Goal: Task Accomplishment & Management: Manage account settings

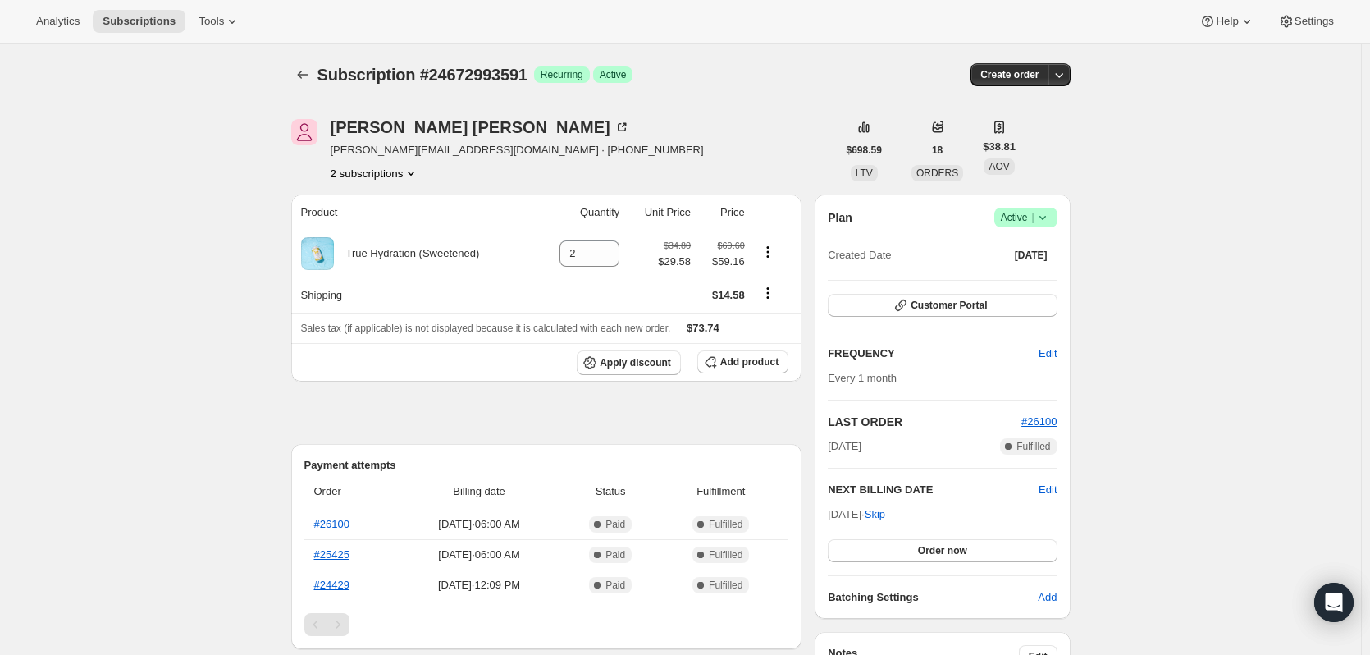
drag, startPoint x: 385, startPoint y: 170, endPoint x: 371, endPoint y: 150, distance: 24.6
click at [377, 163] on div "Jeff Fluck jeff.fluck1@gmail.com · +16084360119 2 subscriptions" at bounding box center [517, 150] width 373 height 62
click at [376, 171] on button "2 subscriptions" at bounding box center [375, 173] width 89 height 16
click at [383, 203] on span "14854979895" at bounding box center [355, 204] width 66 height 12
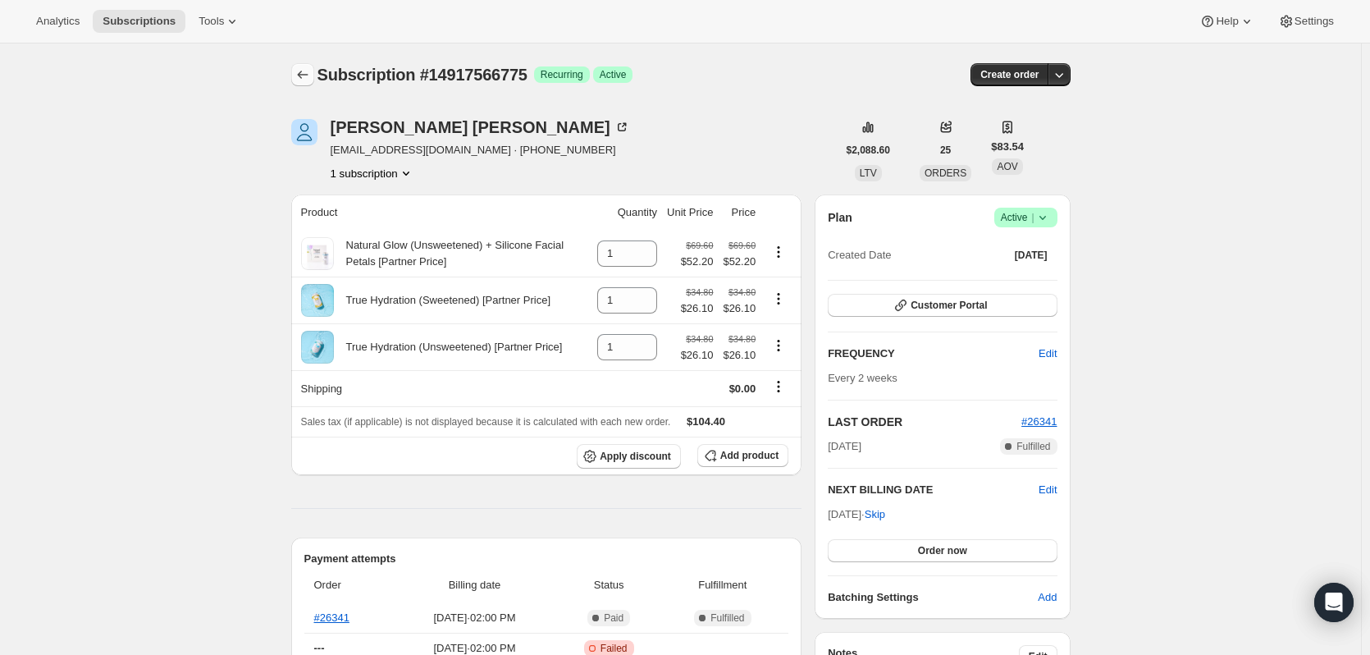
click at [298, 71] on icon "Subscriptions" at bounding box center [302, 74] width 16 height 16
click at [959, 308] on span "Customer Portal" at bounding box center [948, 305] width 76 height 13
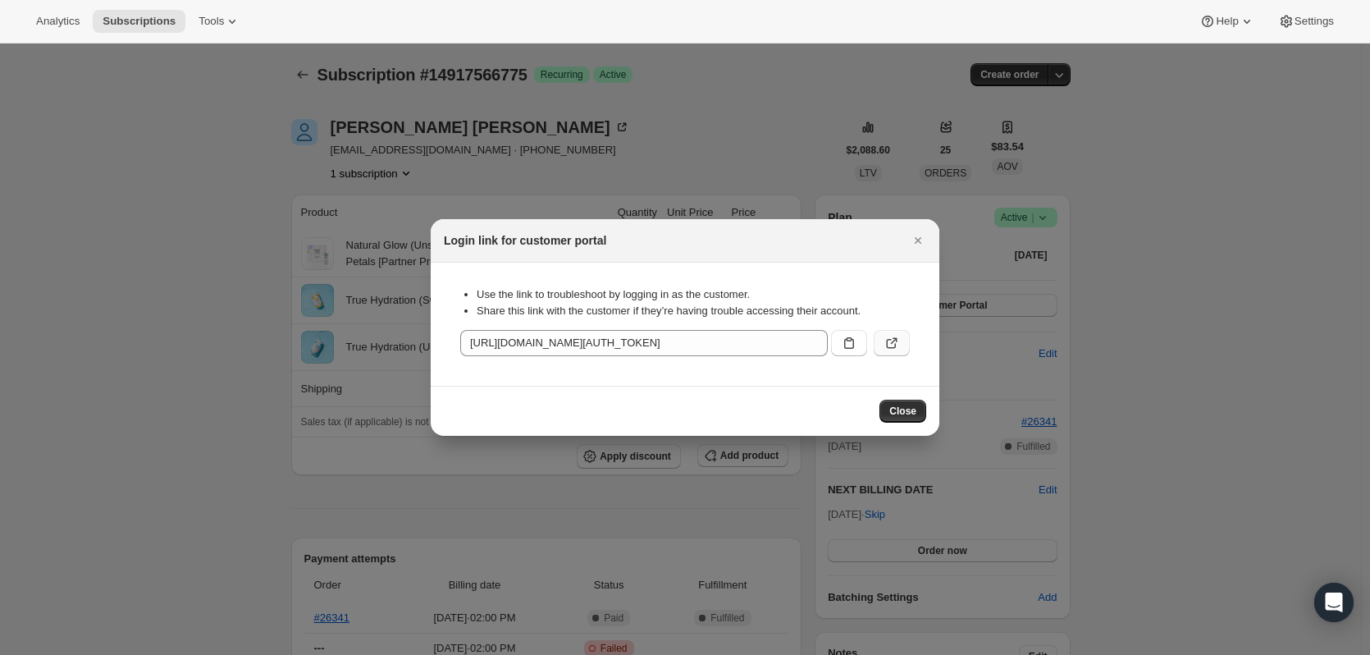
click at [889, 346] on icon ":rc6:" at bounding box center [891, 343] width 16 height 16
click at [929, 241] on div "Login link for customer portal" at bounding box center [685, 240] width 509 height 43
click at [907, 412] on span "Close" at bounding box center [902, 410] width 27 height 13
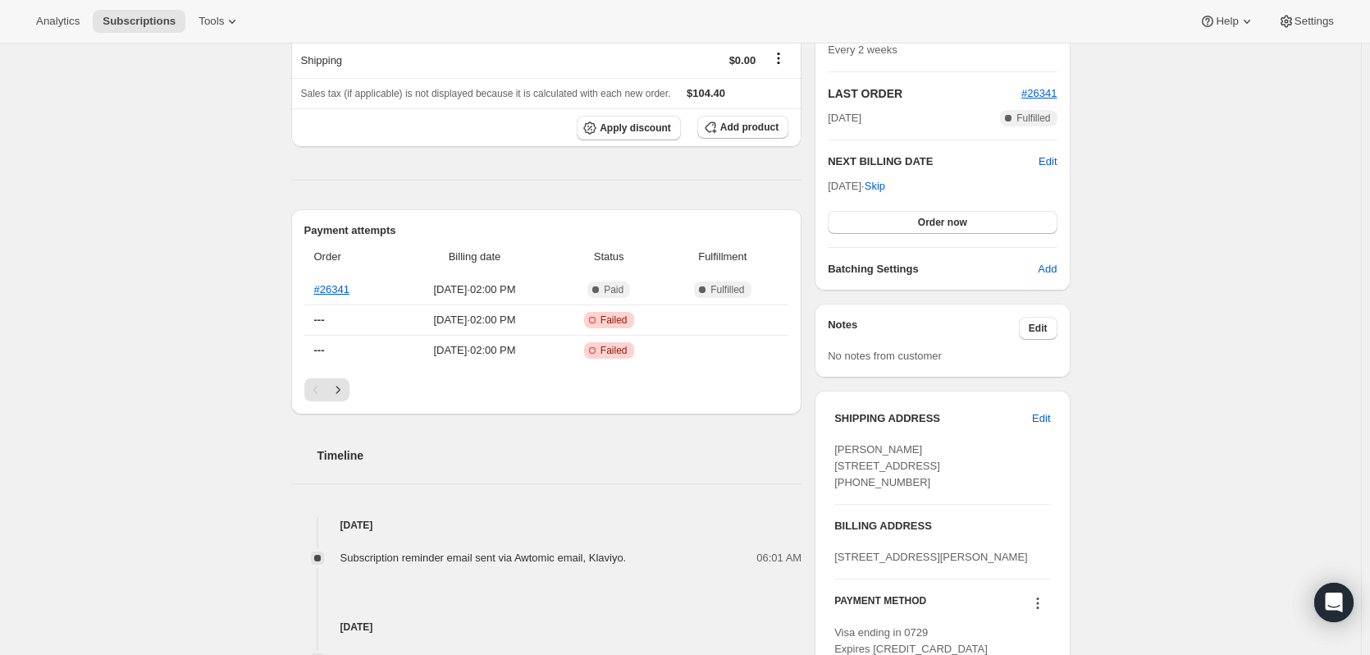
scroll to position [410, 0]
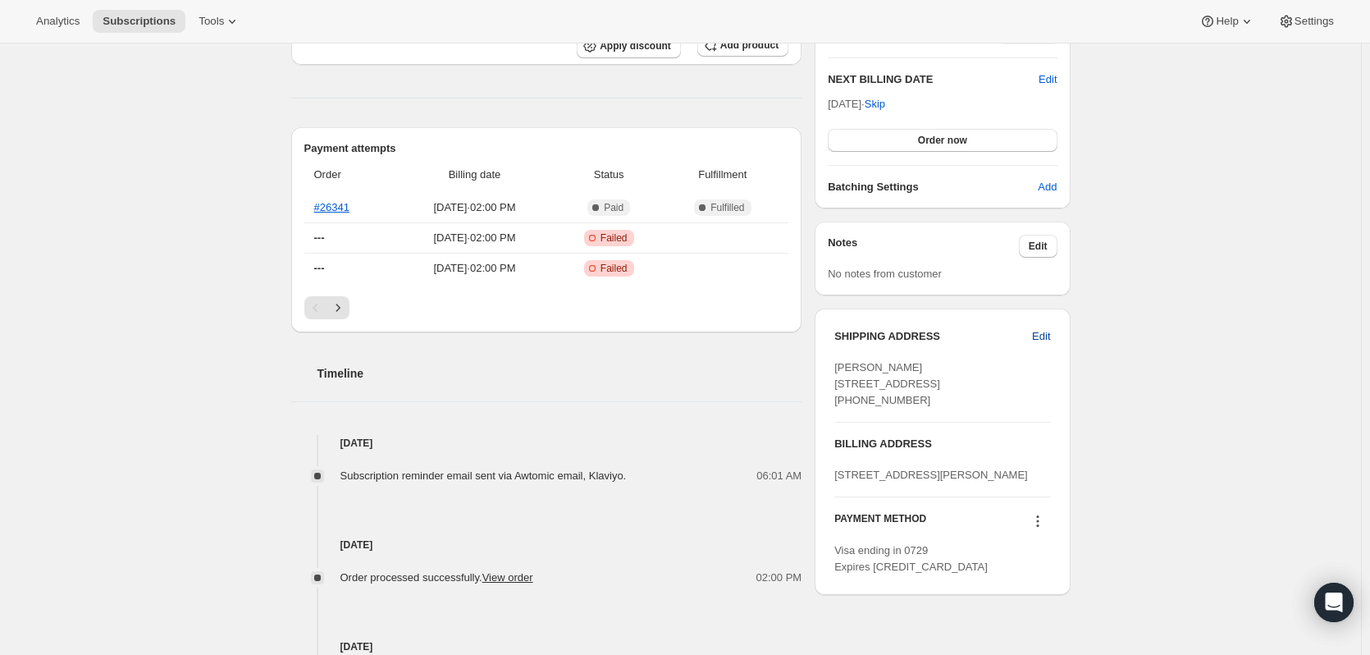
click at [1040, 343] on span "Edit" at bounding box center [1041, 336] width 18 height 16
select select "FL"
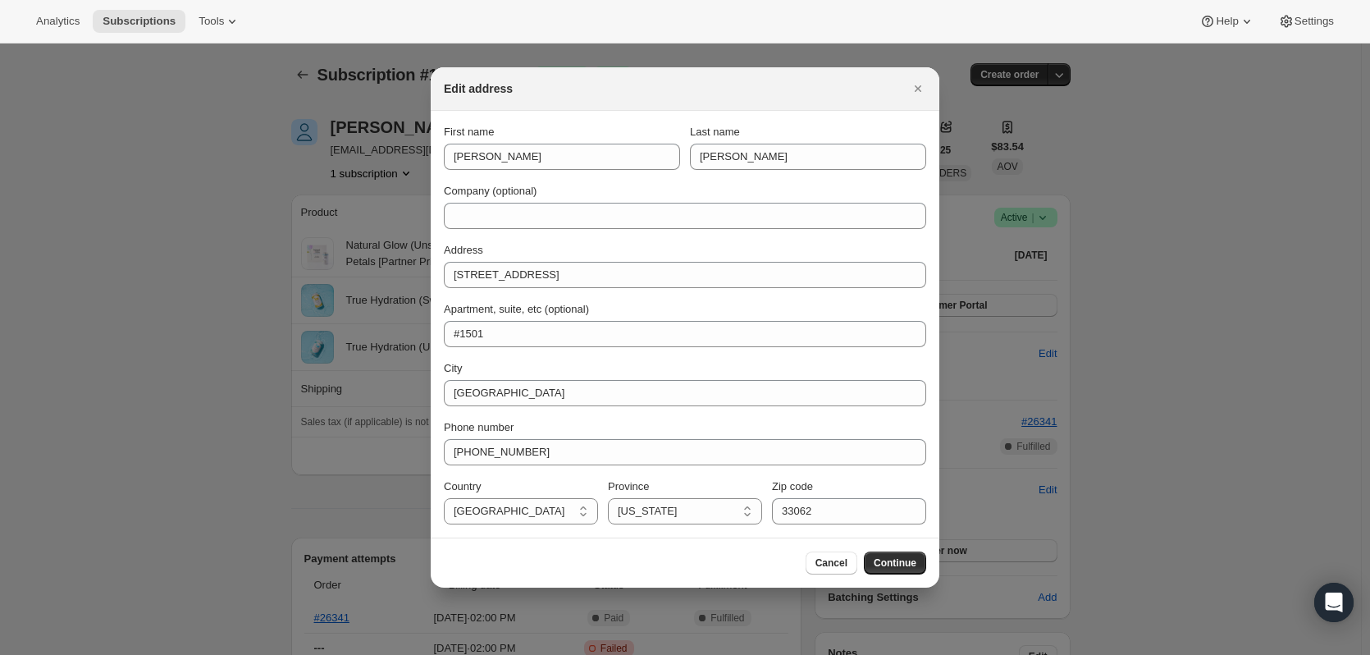
scroll to position [0, 0]
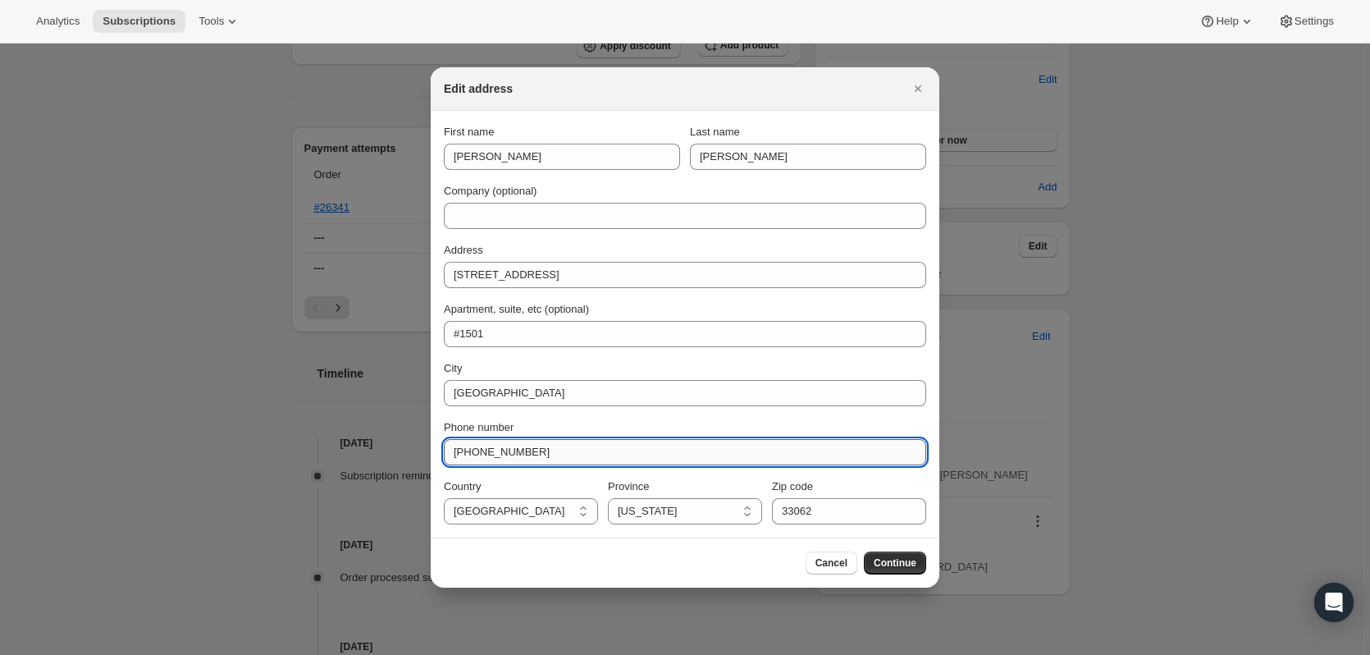
click at [614, 454] on input "+16452233107" at bounding box center [685, 452] width 482 height 26
drag, startPoint x: 574, startPoint y: 449, endPoint x: 419, endPoint y: 449, distance: 155.0
paste input "646 778 9949"
type input "646 778 9949"
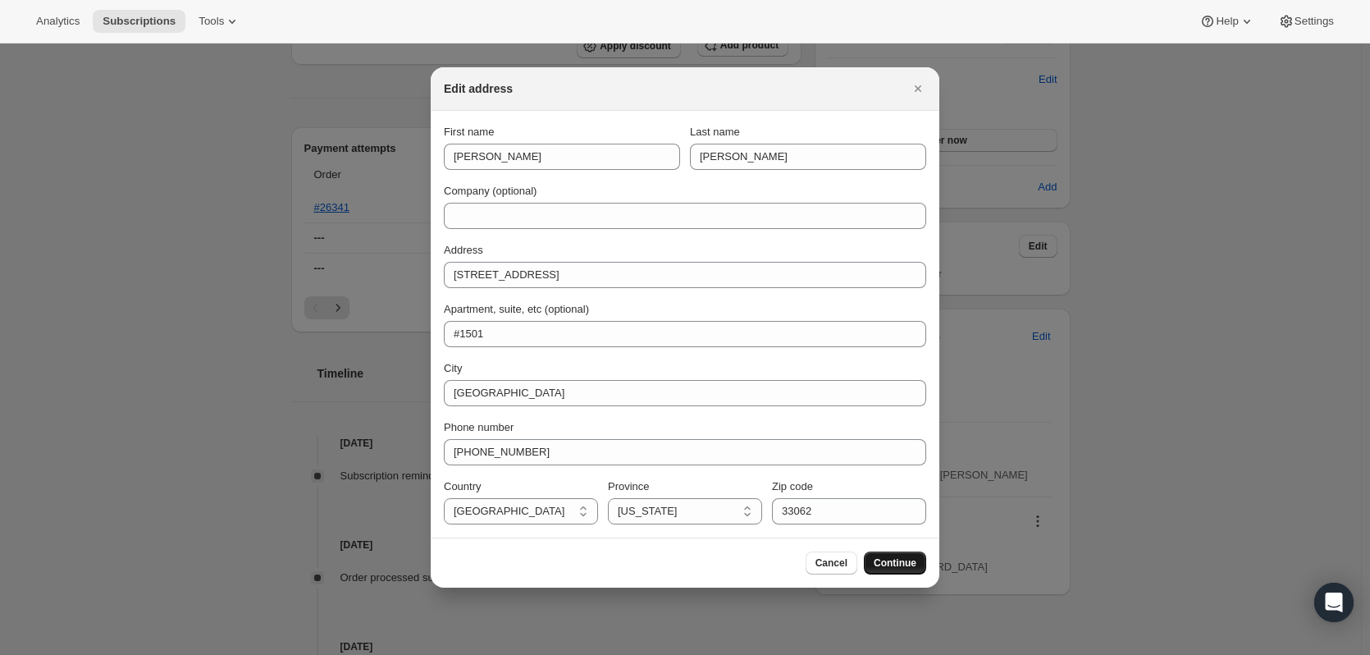
click at [896, 560] on span "Continue" at bounding box center [895, 562] width 43 height 13
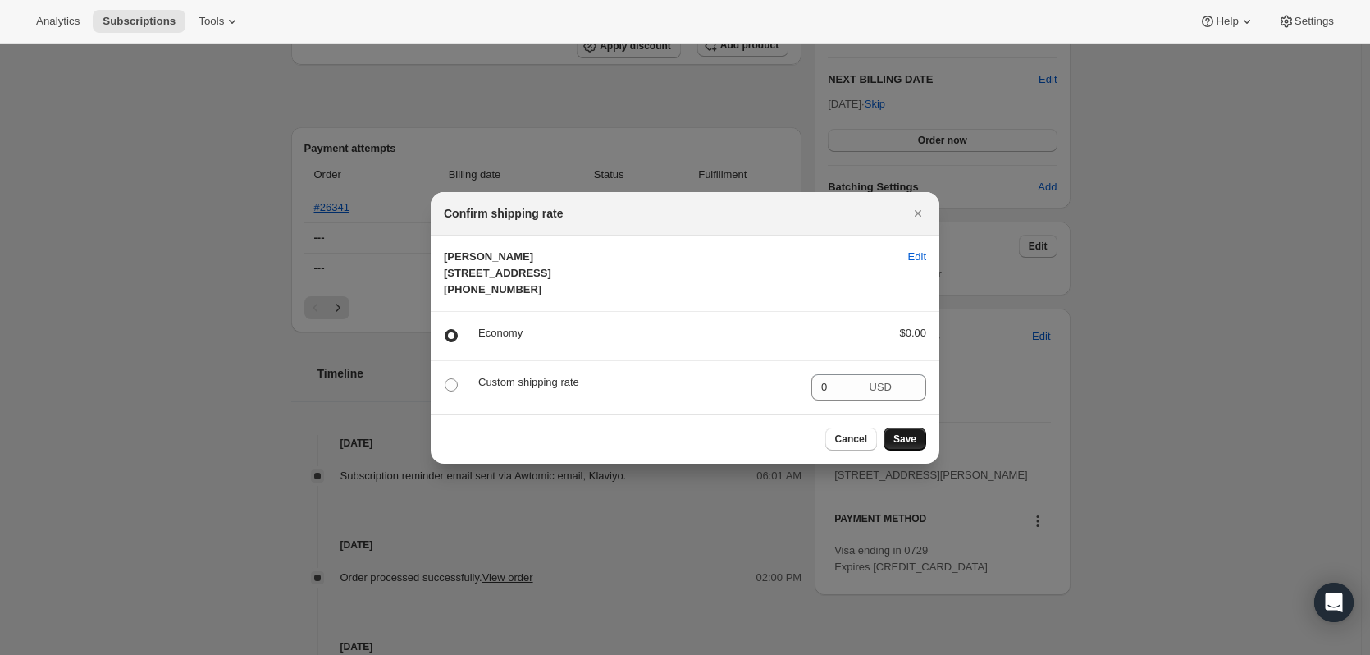
click at [910, 445] on span "Save" at bounding box center [904, 438] width 23 height 13
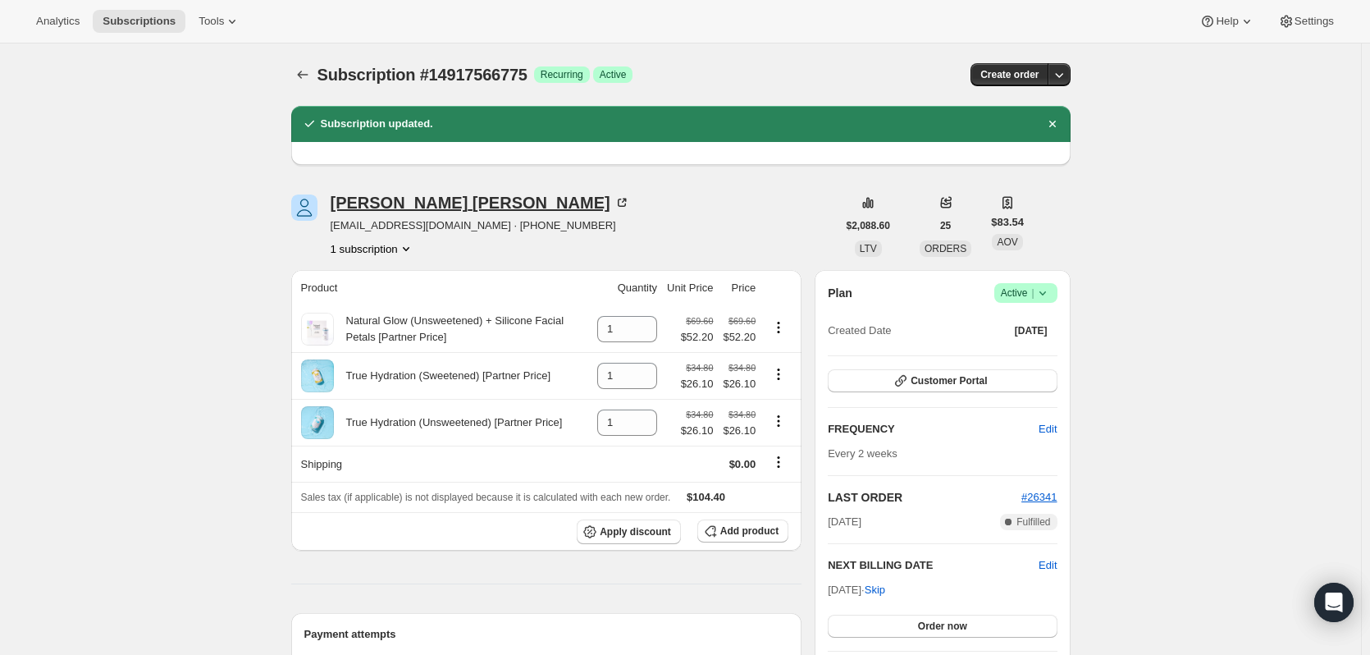
click at [403, 202] on div "Nicole Maggio" at bounding box center [480, 202] width 299 height 16
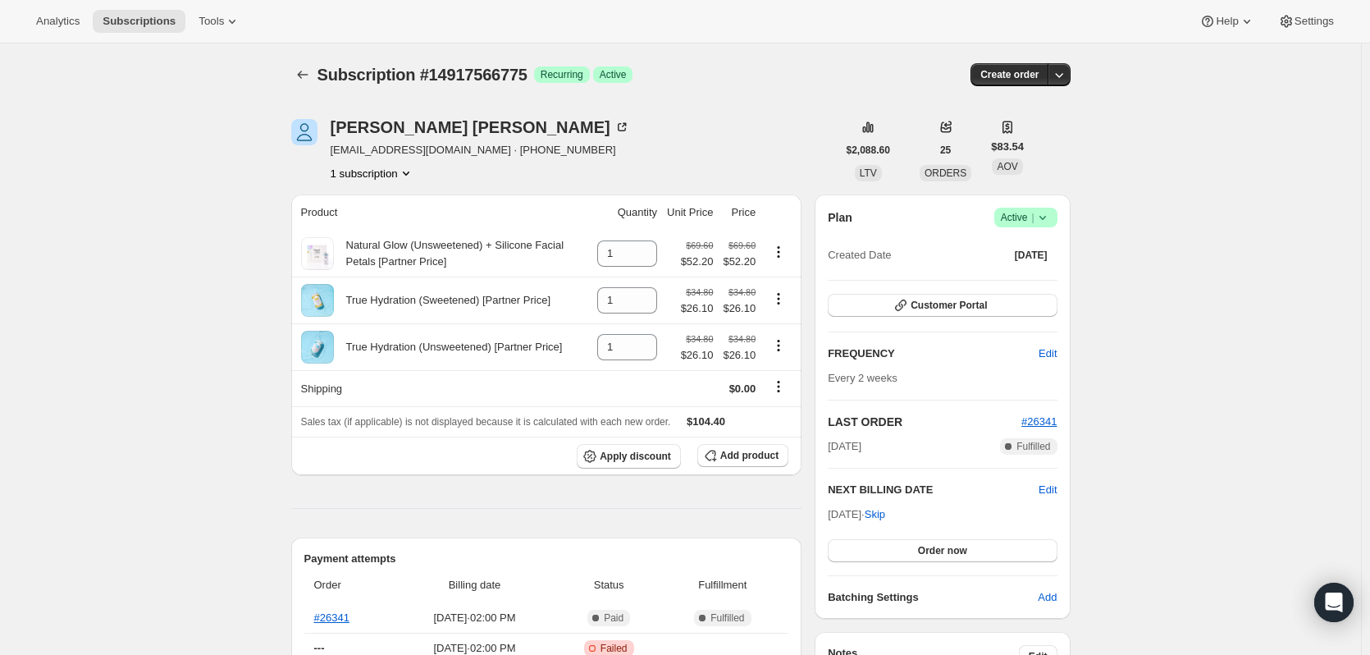
scroll to position [492, 0]
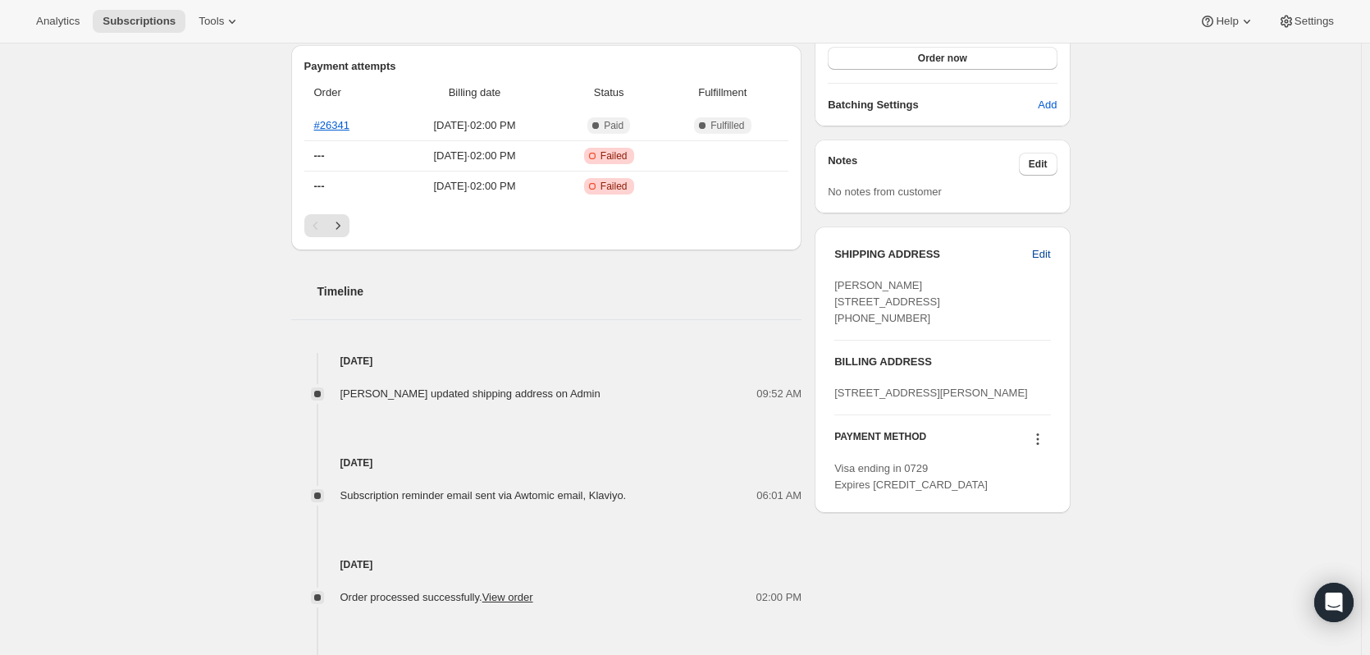
click at [1055, 251] on button "Edit" at bounding box center [1041, 254] width 38 height 26
select select "FL"
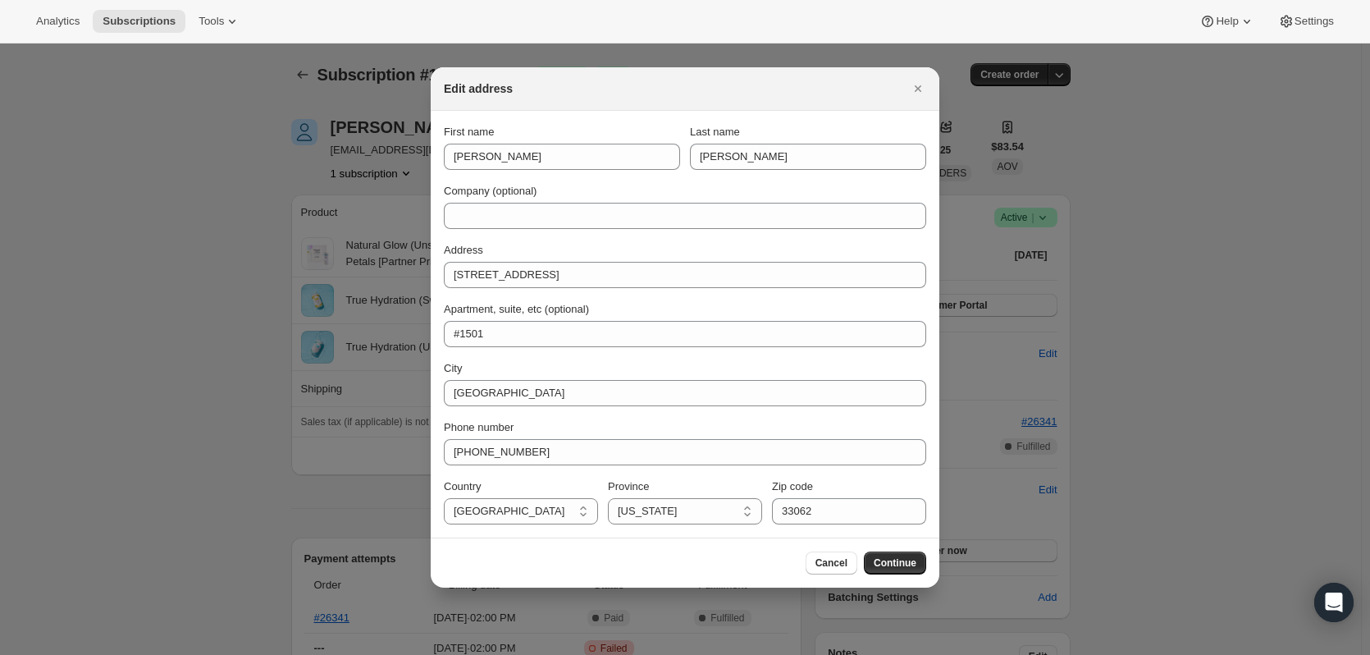
scroll to position [0, 0]
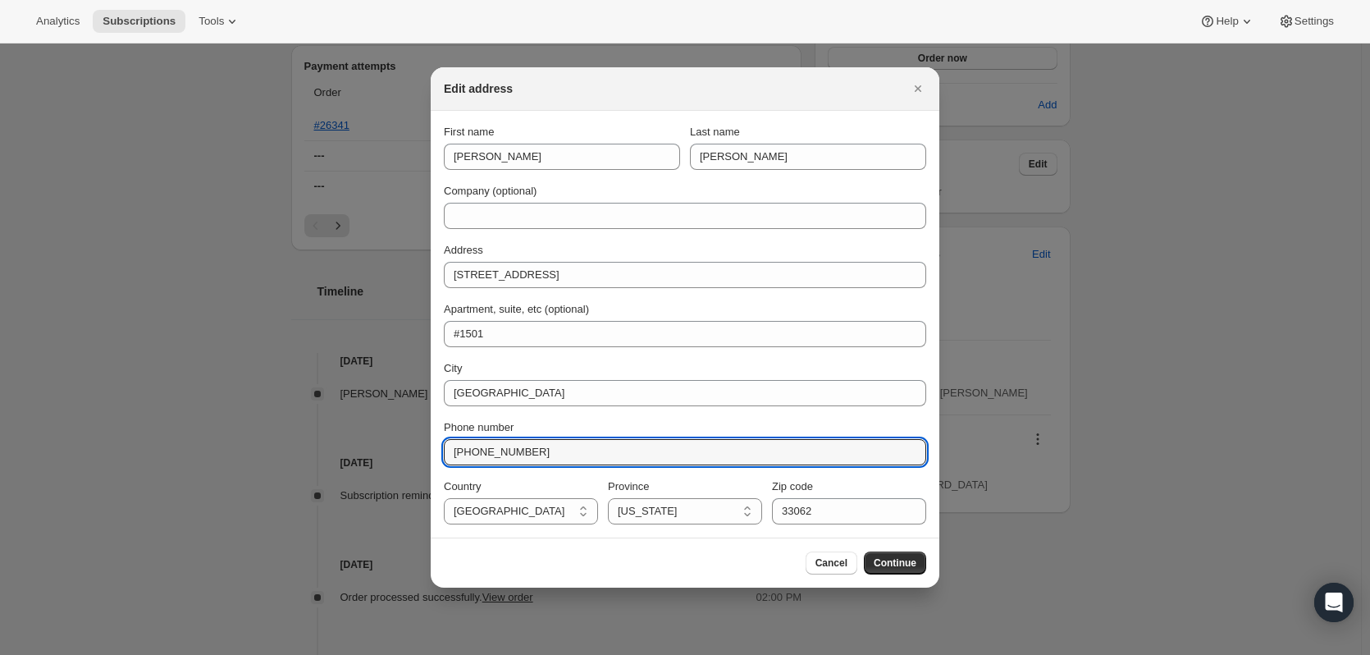
drag, startPoint x: 591, startPoint y: 445, endPoint x: 394, endPoint y: 452, distance: 197.8
paste input "646 778"
type input "646 778 9949"
click at [911, 563] on span "Continue" at bounding box center [895, 562] width 43 height 13
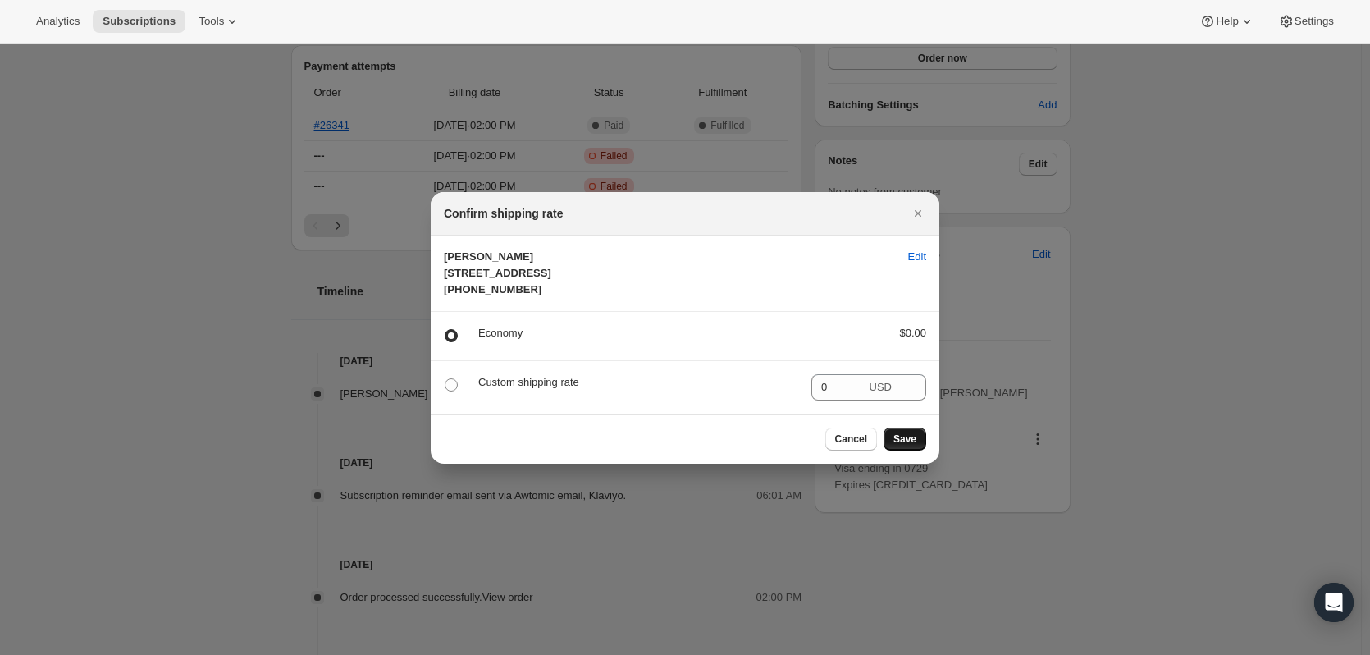
click at [907, 445] on span "Save" at bounding box center [904, 438] width 23 height 13
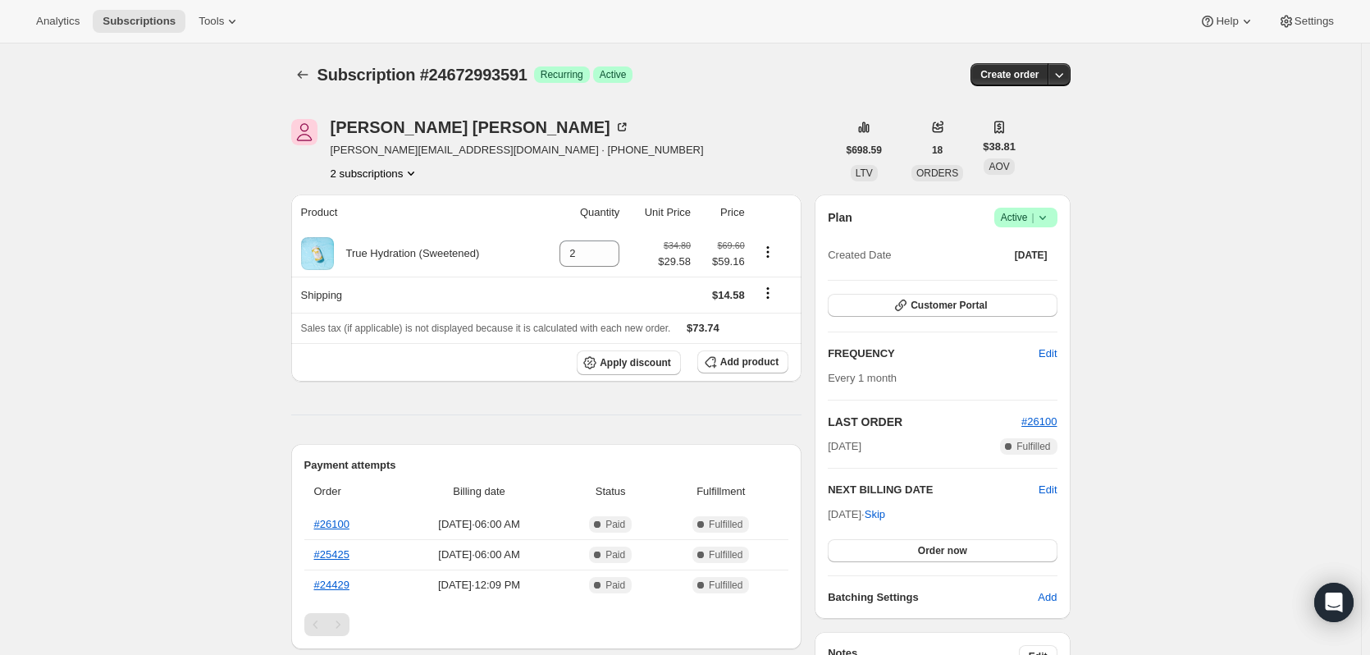
click at [388, 175] on button "2 subscriptions" at bounding box center [375, 173] width 89 height 16
click at [357, 203] on span "14854979895" at bounding box center [355, 204] width 66 height 12
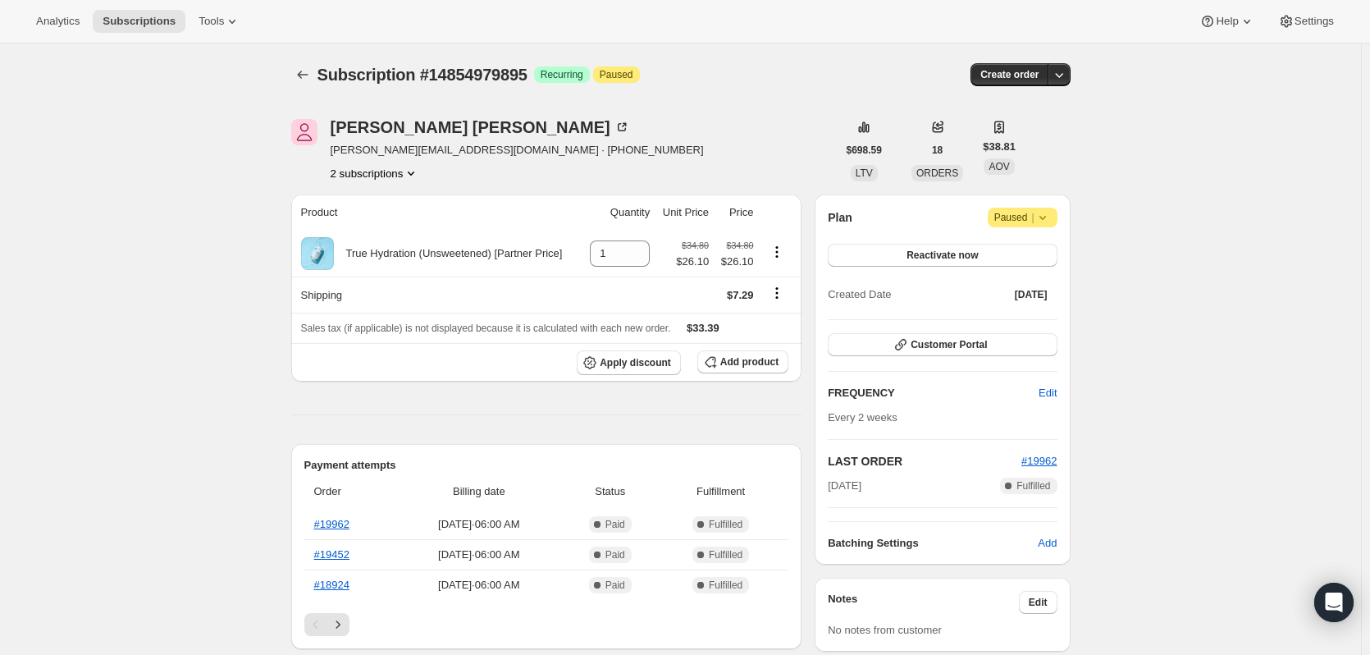
click at [390, 178] on button "2 subscriptions" at bounding box center [375, 173] width 89 height 16
click at [366, 221] on button "24672993591" at bounding box center [379, 231] width 124 height 26
